Goal: Information Seeking & Learning: Learn about a topic

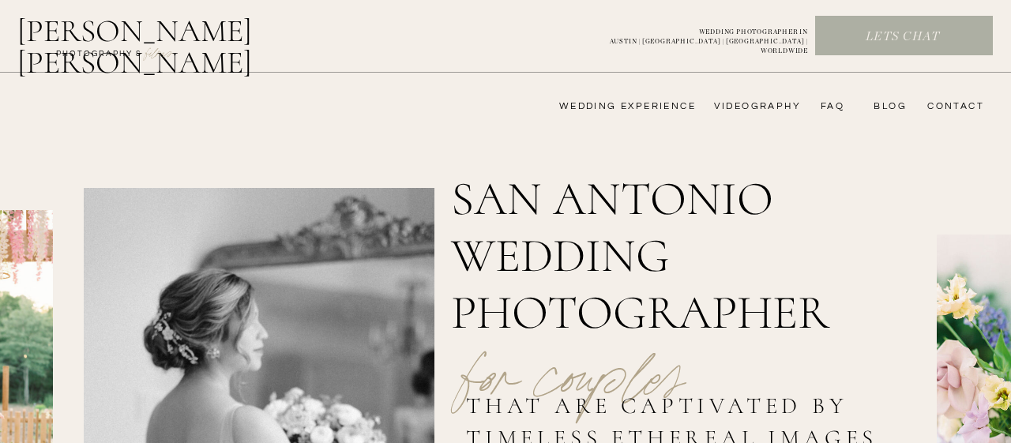
click at [835, 109] on nav "FAQ" at bounding box center [828, 106] width 32 height 13
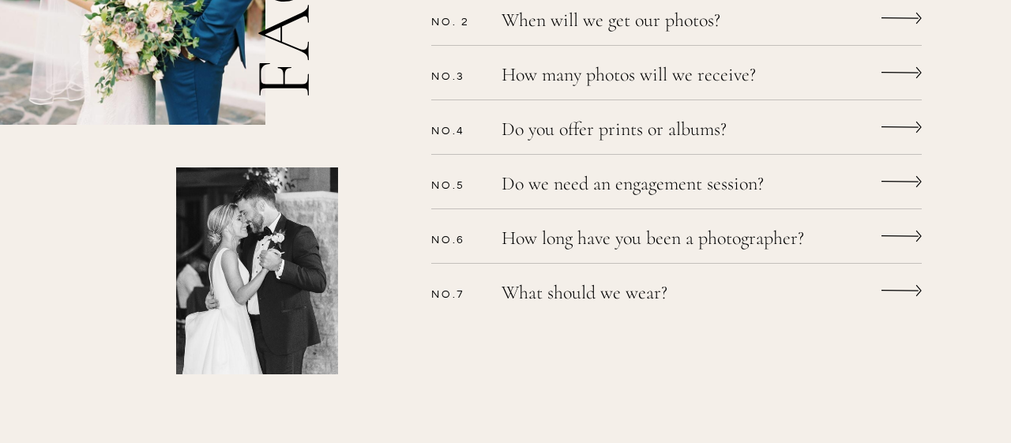
scroll to position [648, 0]
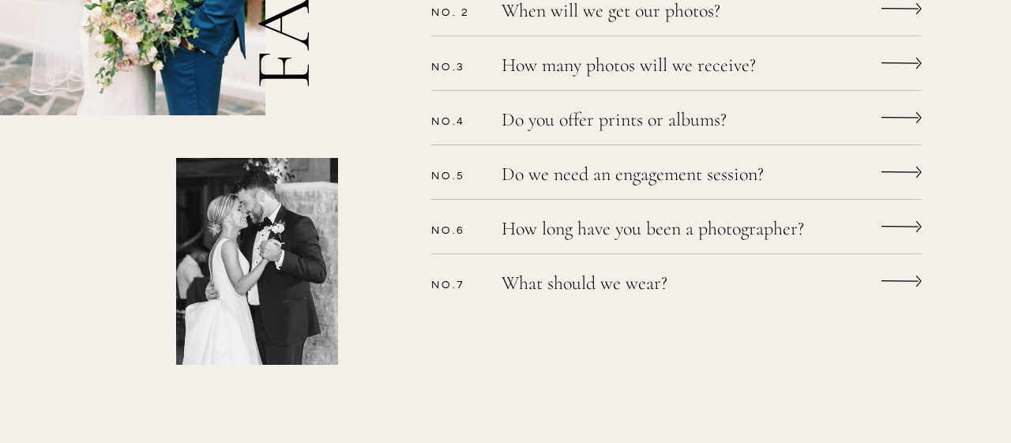
click at [648, 66] on p "How many photos will we receive?" at bounding box center [655, 67] width 308 height 23
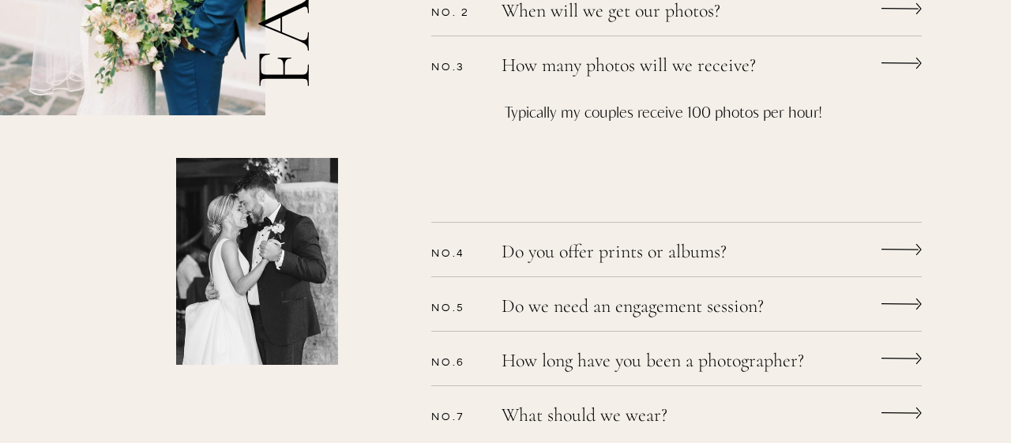
click at [655, 71] on p "How many photos will we receive?" at bounding box center [655, 67] width 308 height 23
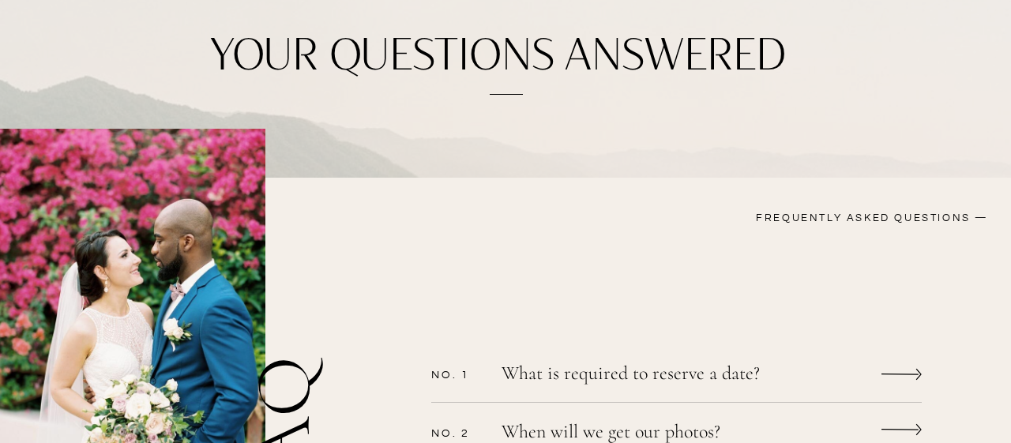
scroll to position [0, 0]
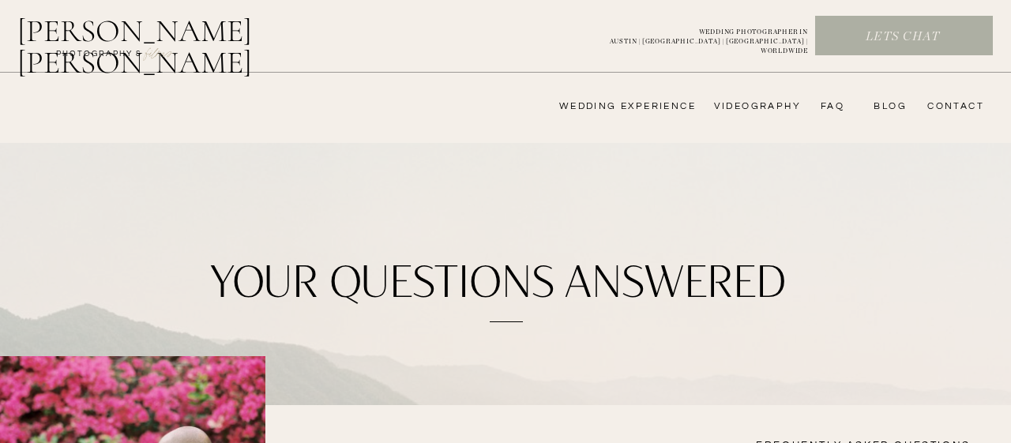
click at [636, 103] on nav "wedding experience" at bounding box center [616, 106] width 159 height 13
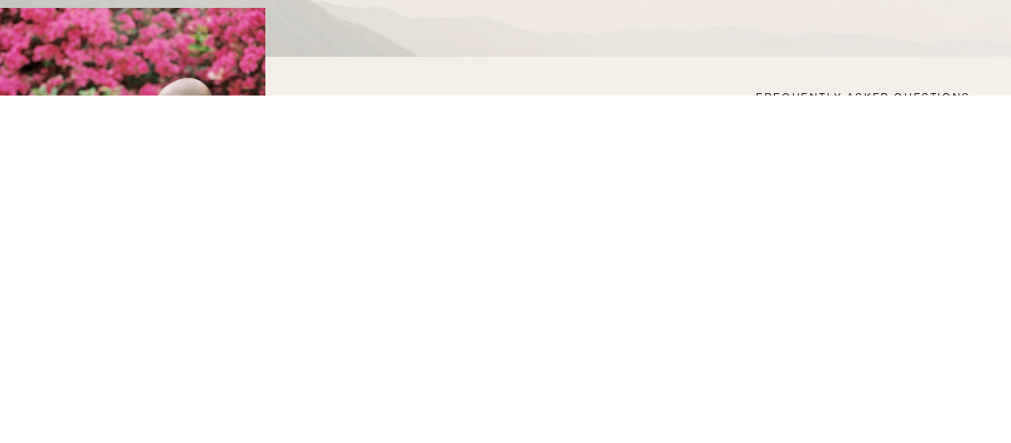
scroll to position [347, 0]
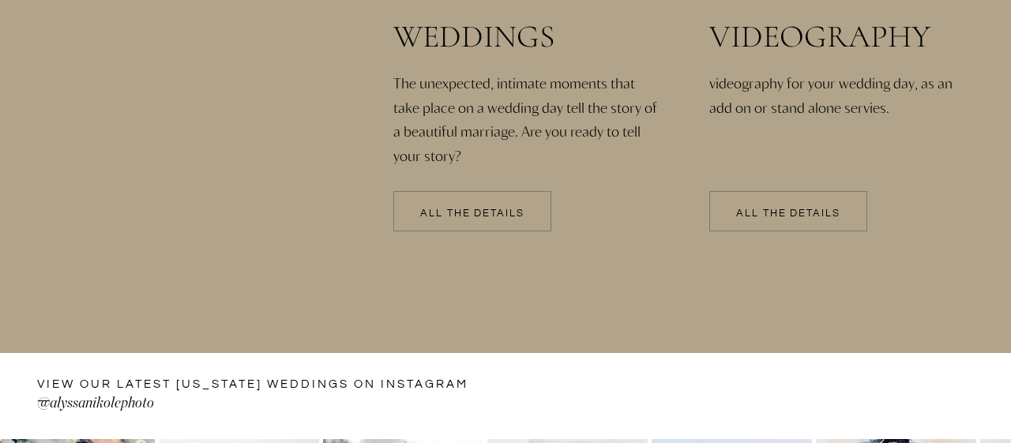
scroll to position [3631, 0]
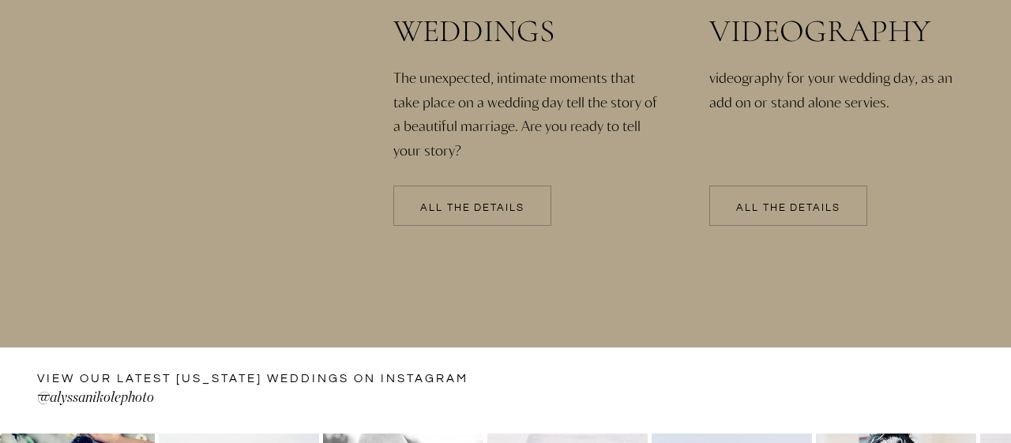
click at [453, 215] on div at bounding box center [472, 206] width 158 height 40
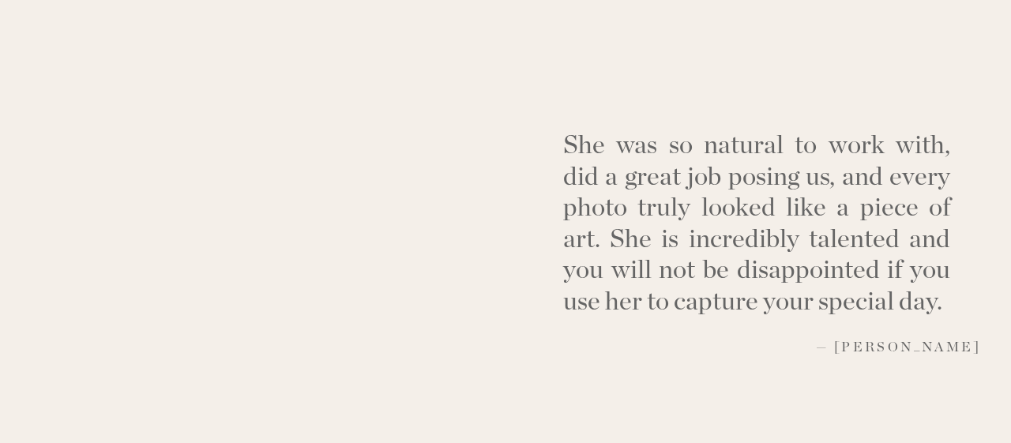
scroll to position [5328, 0]
